Goal: Navigation & Orientation: Understand site structure

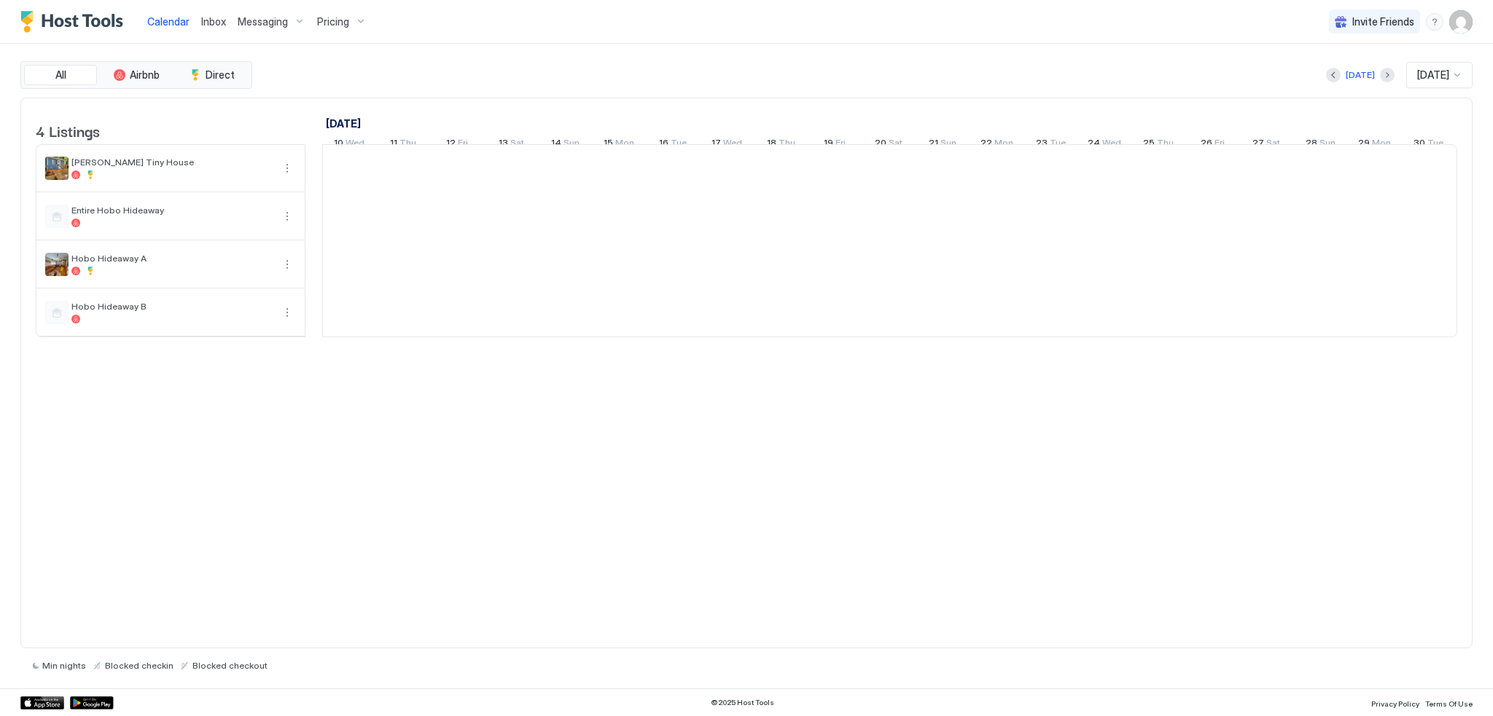
scroll to position [0, 810]
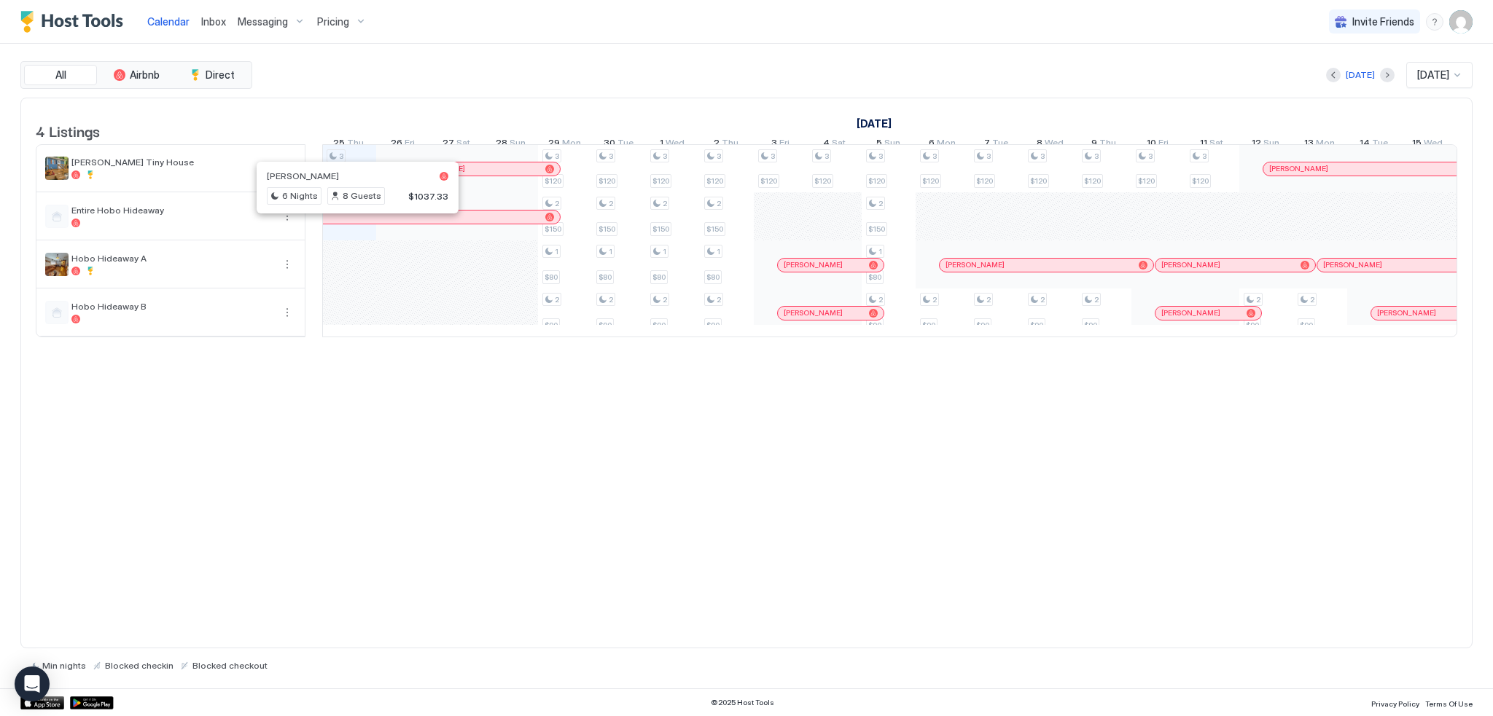
click at [351, 223] on div at bounding box center [352, 217] width 12 height 12
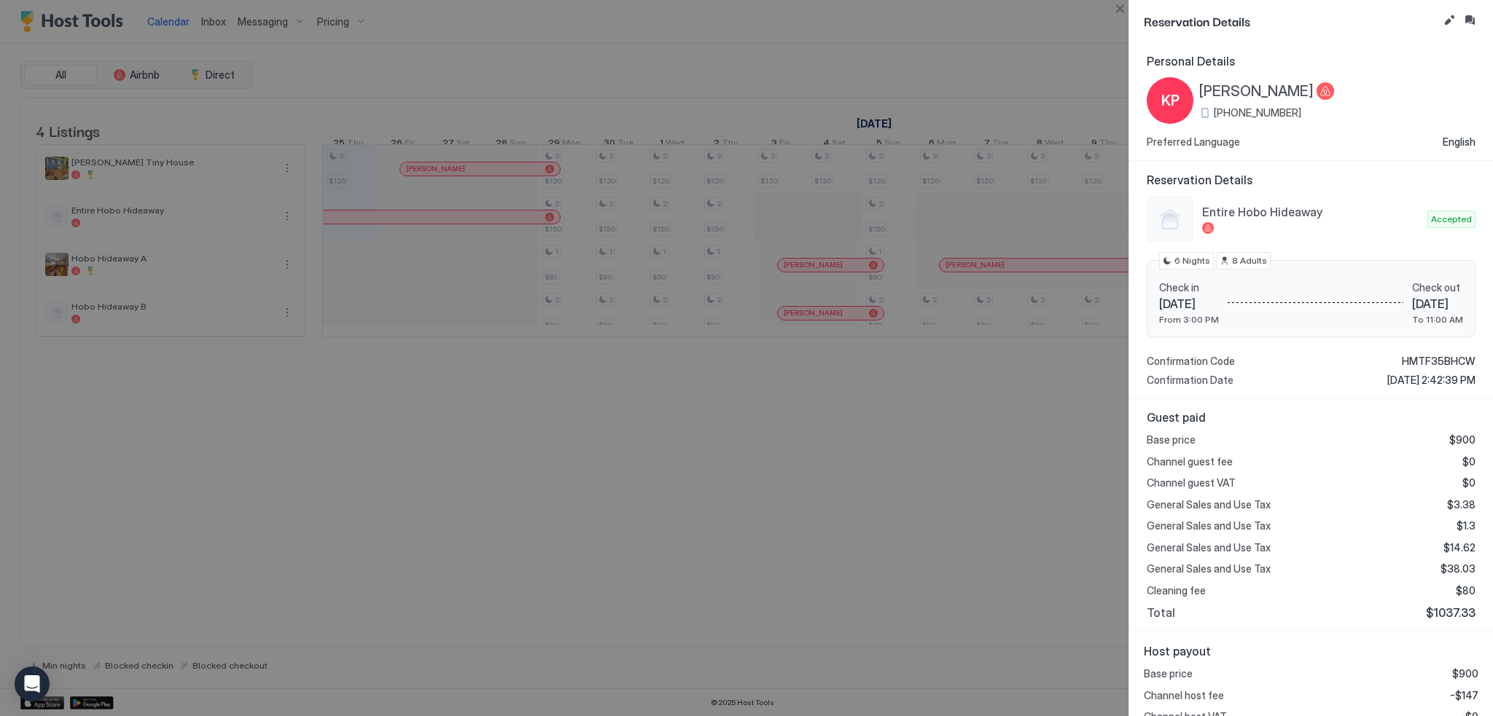
click at [478, 177] on div at bounding box center [746, 358] width 1493 height 716
drag, startPoint x: 990, startPoint y: 85, endPoint x: 1334, endPoint y: 78, distance: 343.3
click at [997, 85] on div at bounding box center [746, 358] width 1493 height 716
click at [994, 37] on div at bounding box center [746, 358] width 1493 height 716
click at [1112, 11] on button "Close" at bounding box center [1119, 8] width 17 height 17
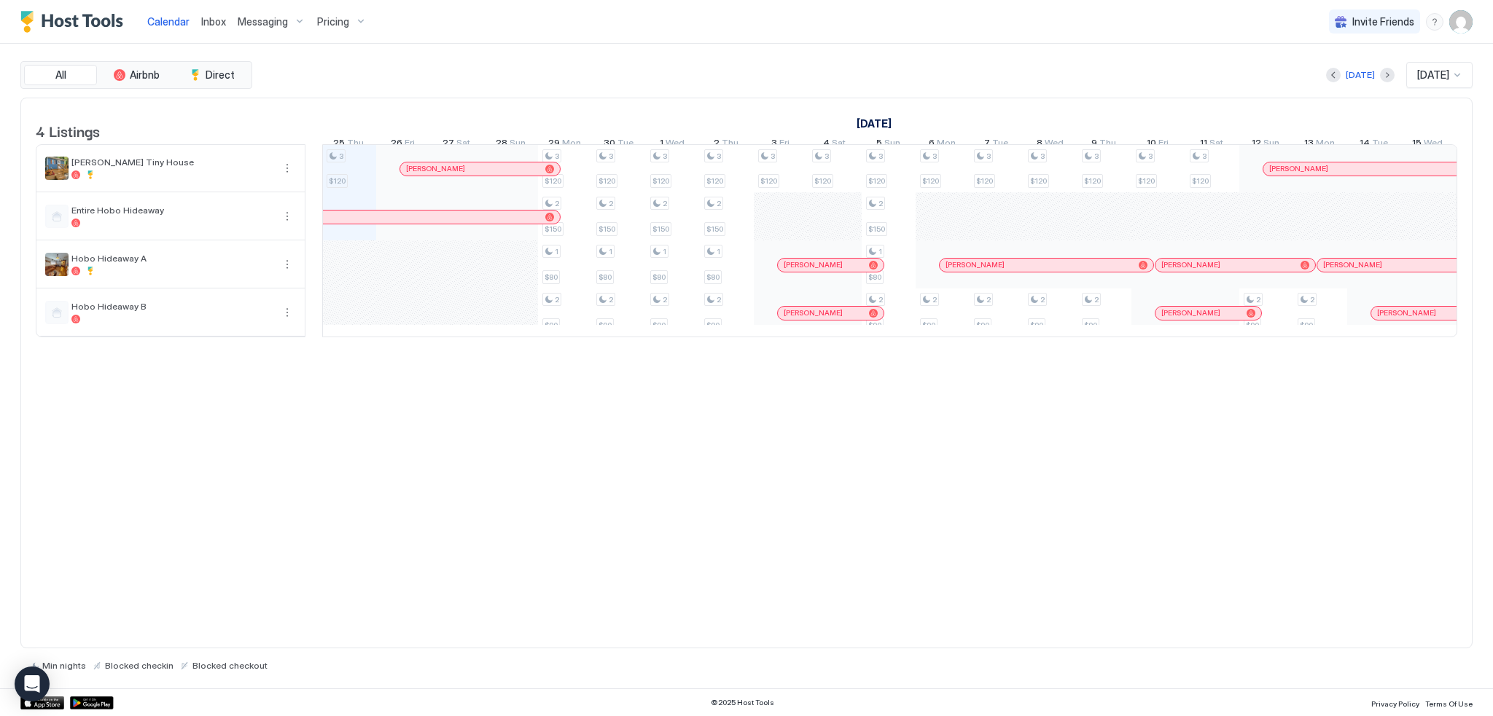
click at [448, 175] on div at bounding box center [449, 169] width 12 height 12
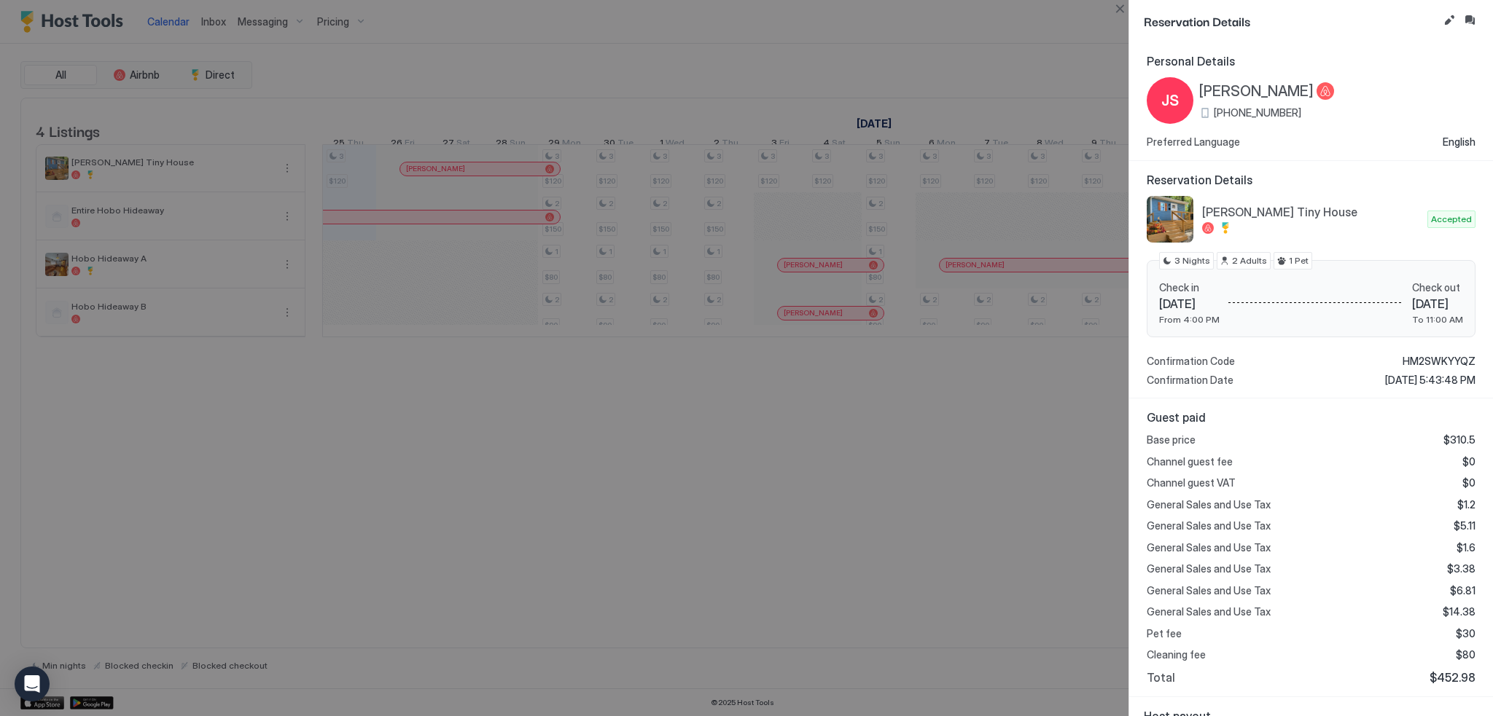
click at [740, 450] on div at bounding box center [746, 358] width 1493 height 716
click at [1449, 20] on button "Edit reservation" at bounding box center [1448, 20] width 17 height 17
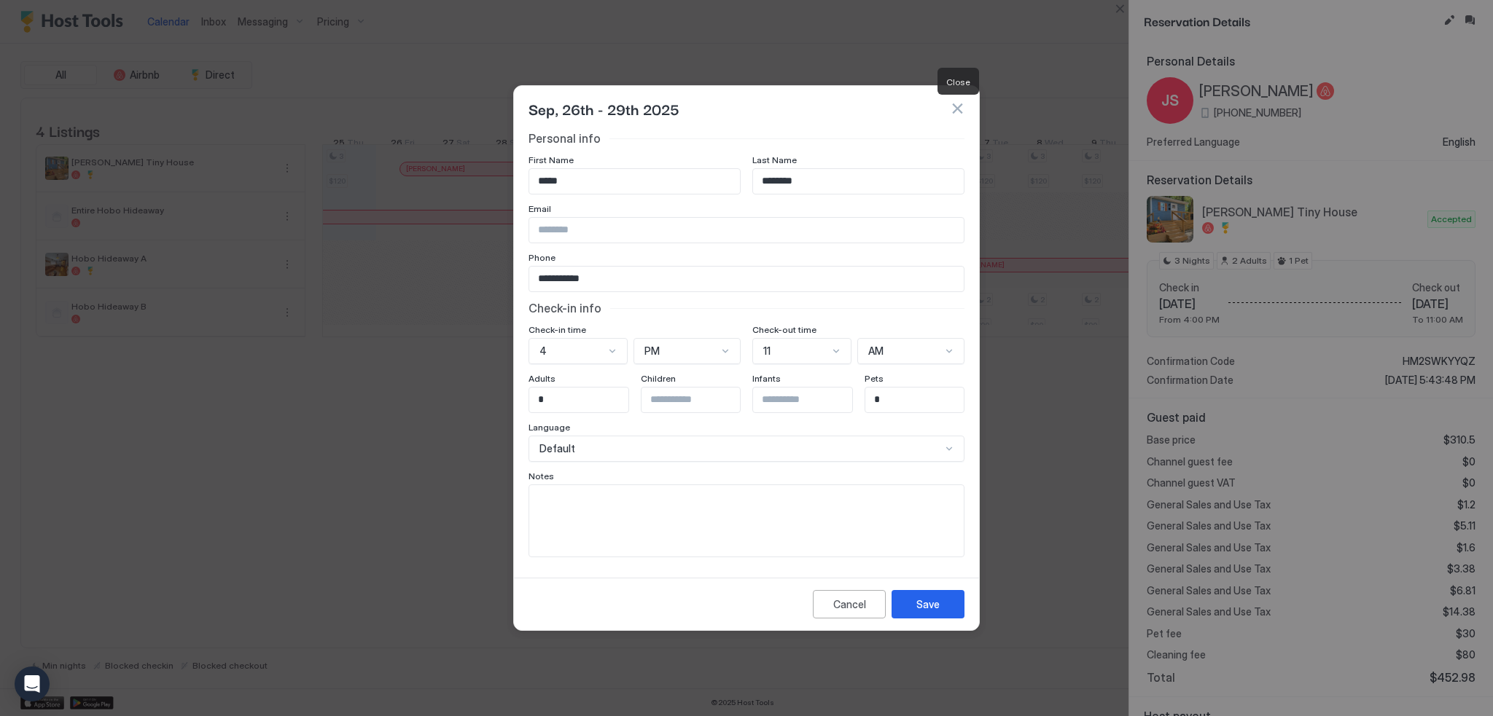
click at [959, 104] on button "button" at bounding box center [957, 108] width 15 height 15
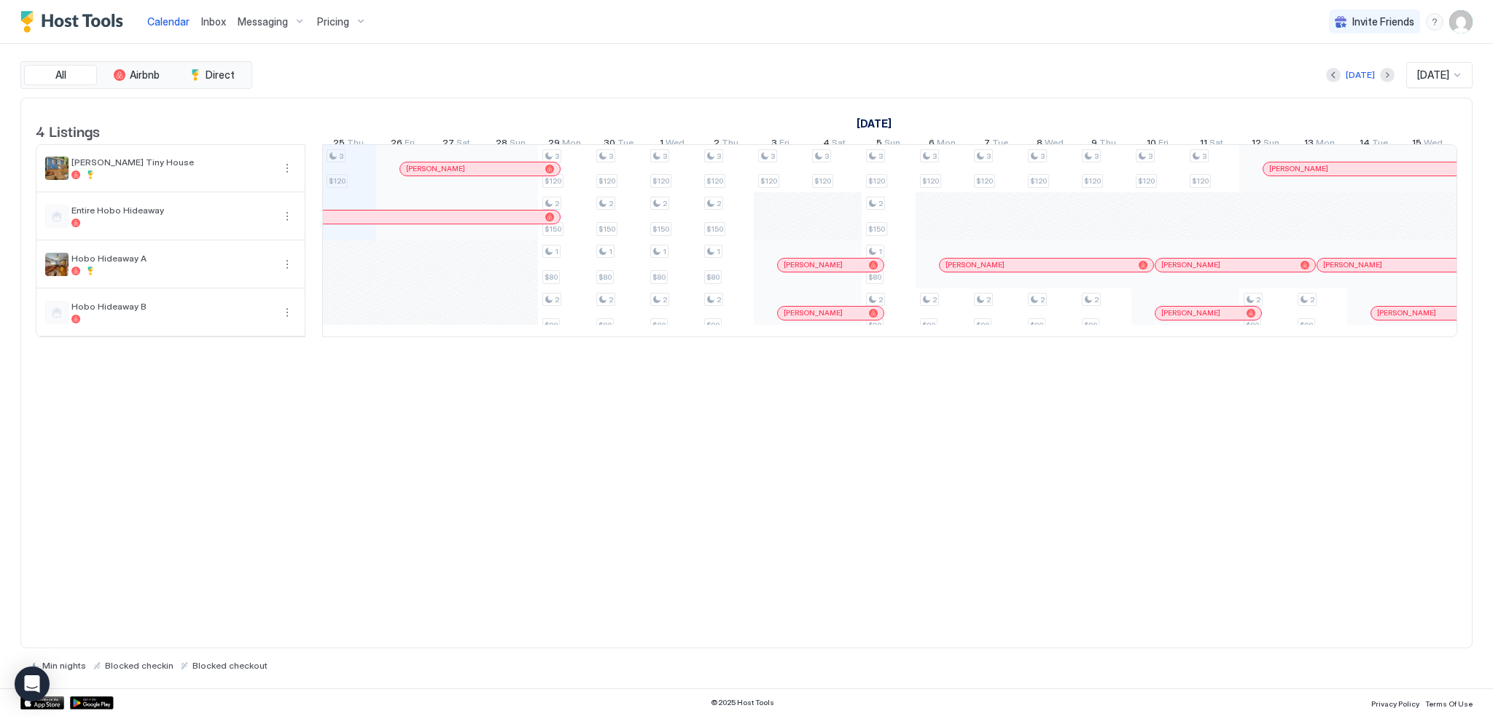
click at [1204, 34] on div "Calendar Inbox Messaging Pricing Invite Friends [PERSON_NAME]" at bounding box center [746, 22] width 1493 height 44
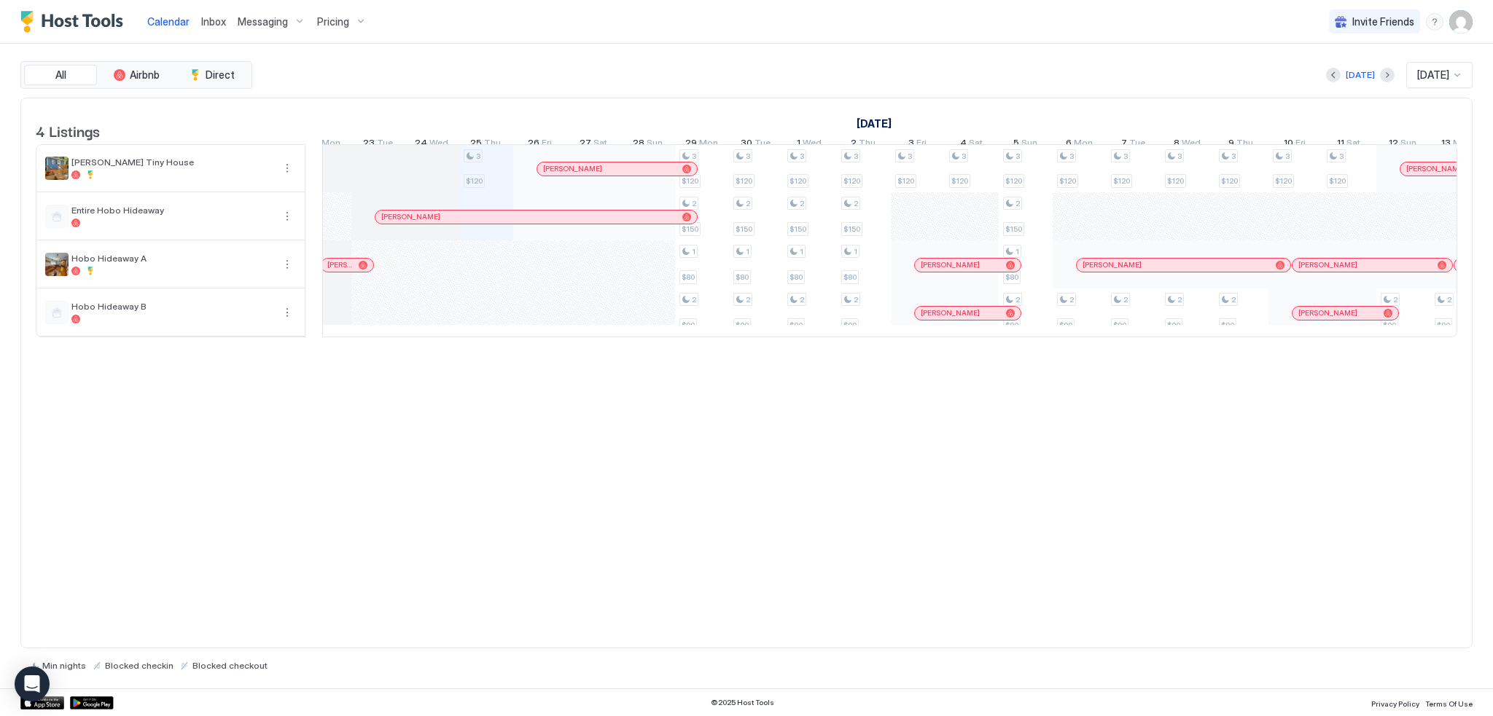
scroll to position [0, 722]
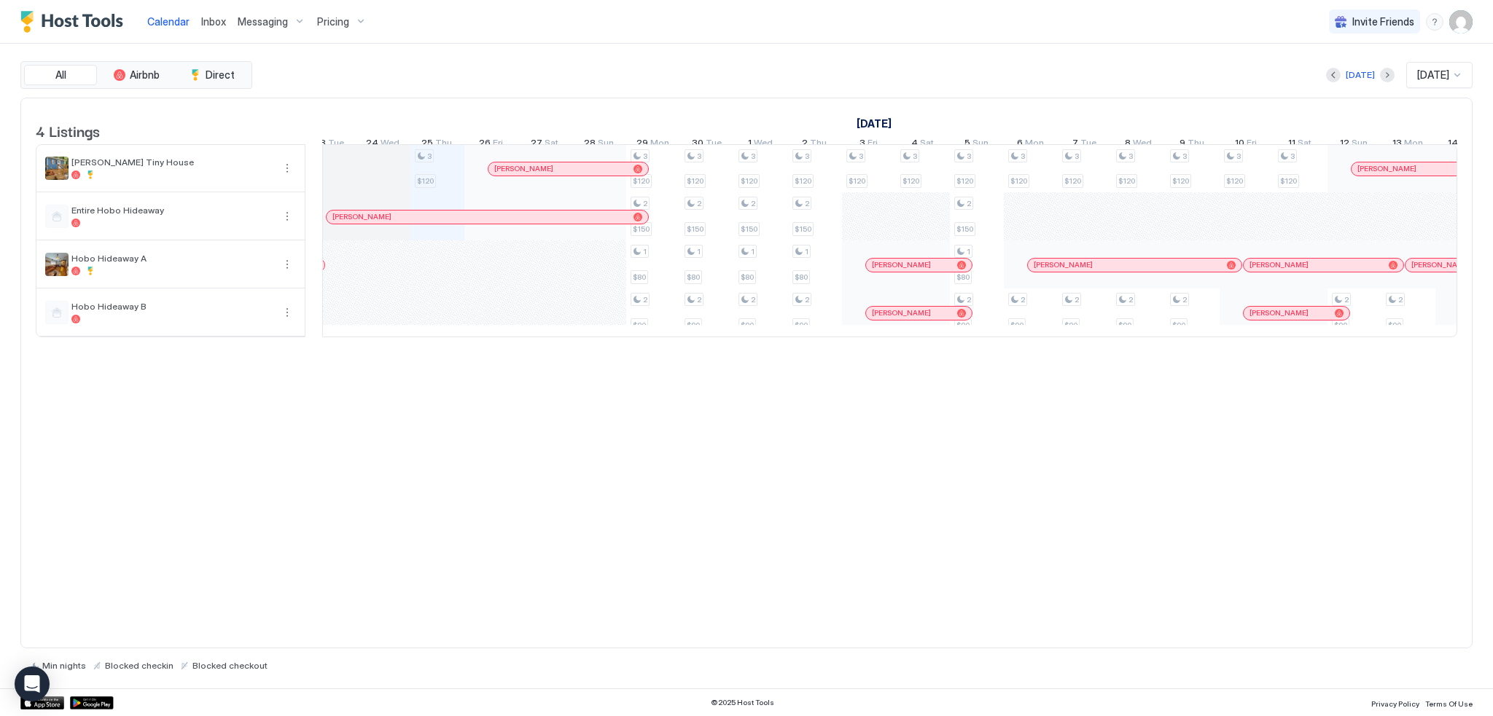
click at [813, 82] on div "[DATE] [DATE]" at bounding box center [863, 75] width 1217 height 26
click at [775, 412] on div "4 Listings [DATE] [DATE] [DATE] 10 Wed 11 Thu 12 Fri 13 Sat 14 Sun 15 Mon 16 Tu…" at bounding box center [746, 374] width 1452 height 552
drag, startPoint x: 728, startPoint y: 95, endPoint x: 727, endPoint y: 103, distance: 8.1
click at [727, 94] on div "All Airbnb Direct [DATE] [DATE] 4 Listings [DATE] [DATE] [DATE] 10 Wed 11 Thu 1…" at bounding box center [746, 366] width 1452 height 610
click at [741, 384] on div "4 Listings [DATE] [DATE] [DATE] 10 Wed 11 Thu 12 Fri 13 Sat 14 Sun 15 Mon 16 Tu…" at bounding box center [746, 374] width 1452 height 552
